Goal: Task Accomplishment & Management: Complete application form

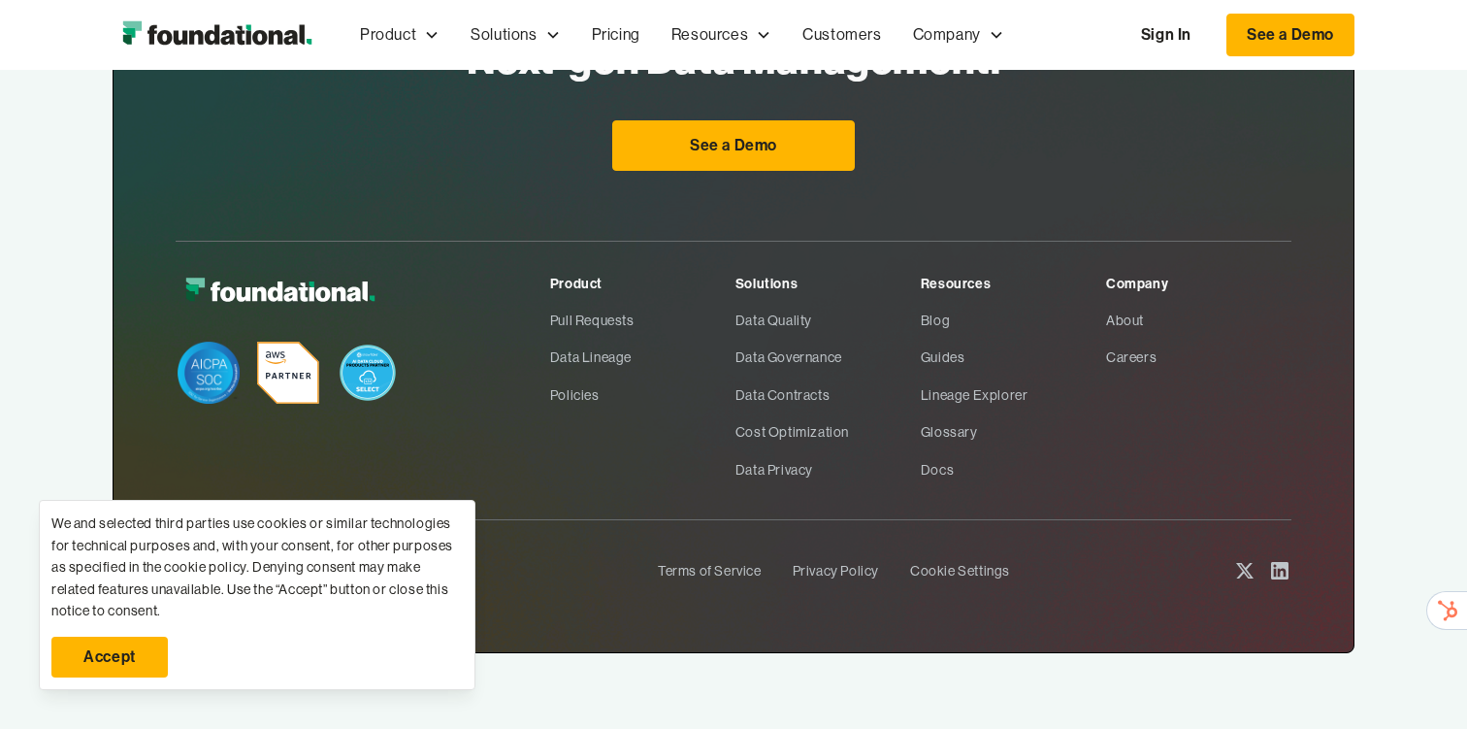
click at [141, 656] on link "Accept" at bounding box center [109, 657] width 116 height 41
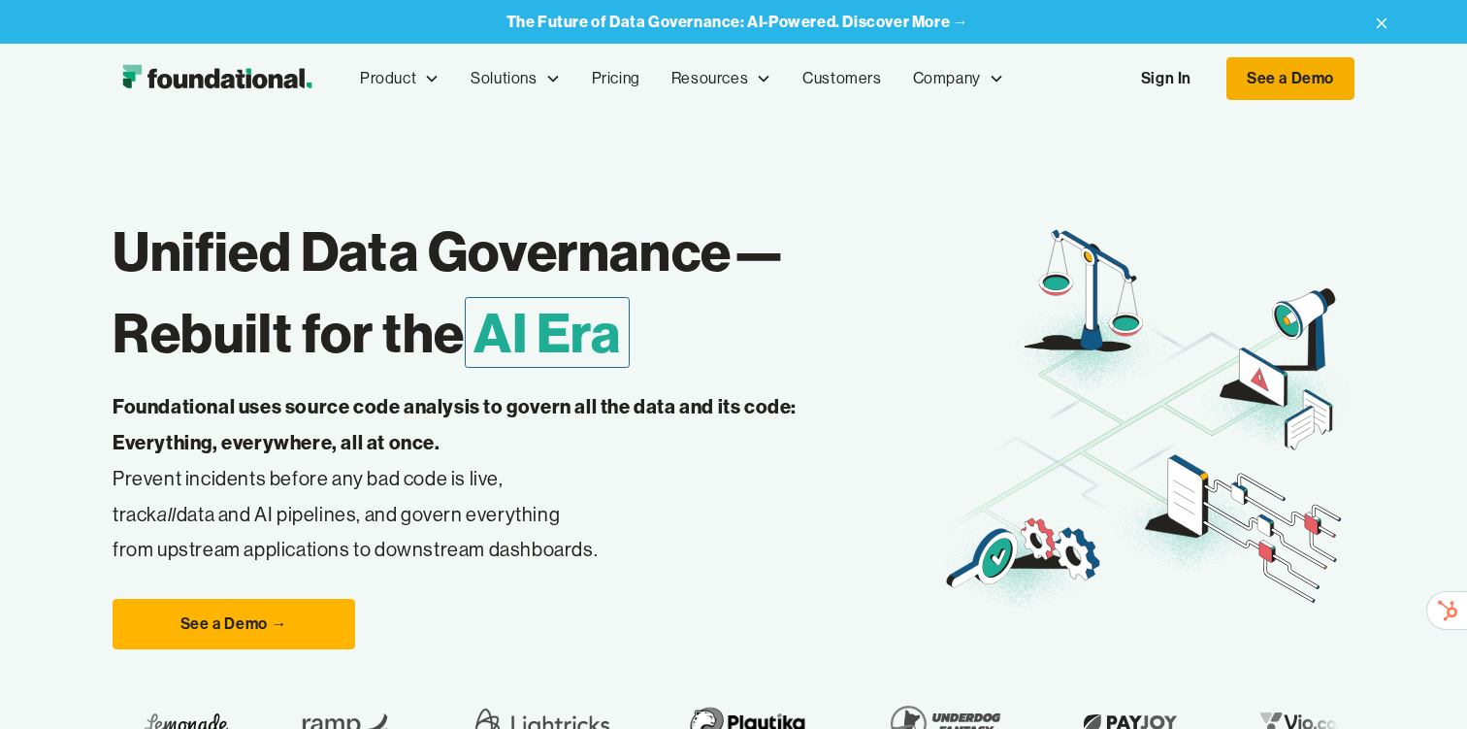
click at [1280, 97] on link "See a Demo" at bounding box center [1291, 78] width 128 height 43
